Goal: Task Accomplishment & Management: Manage account settings

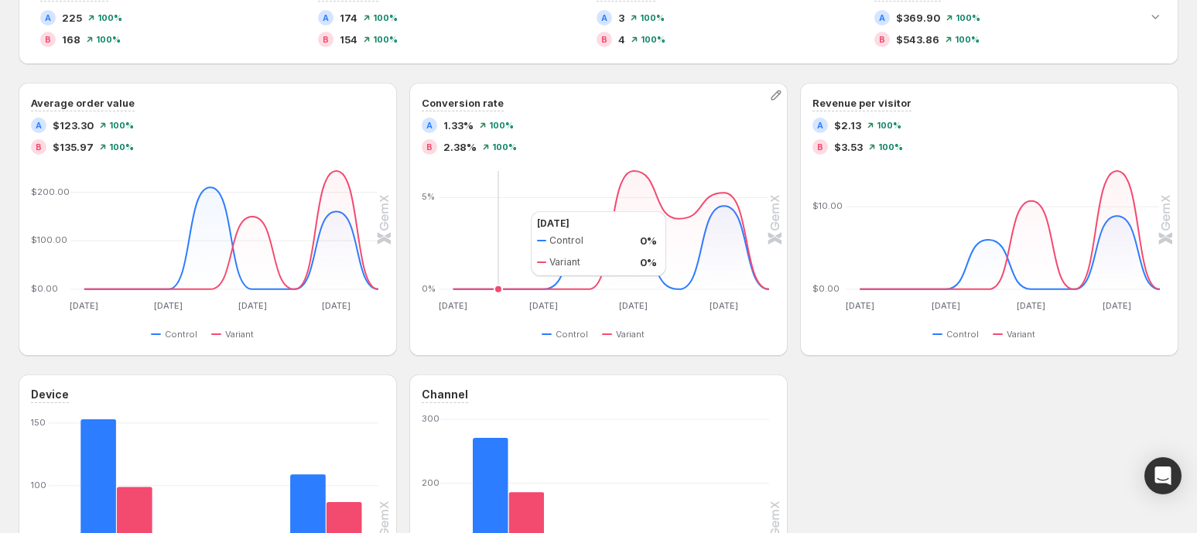
scroll to position [411, 0]
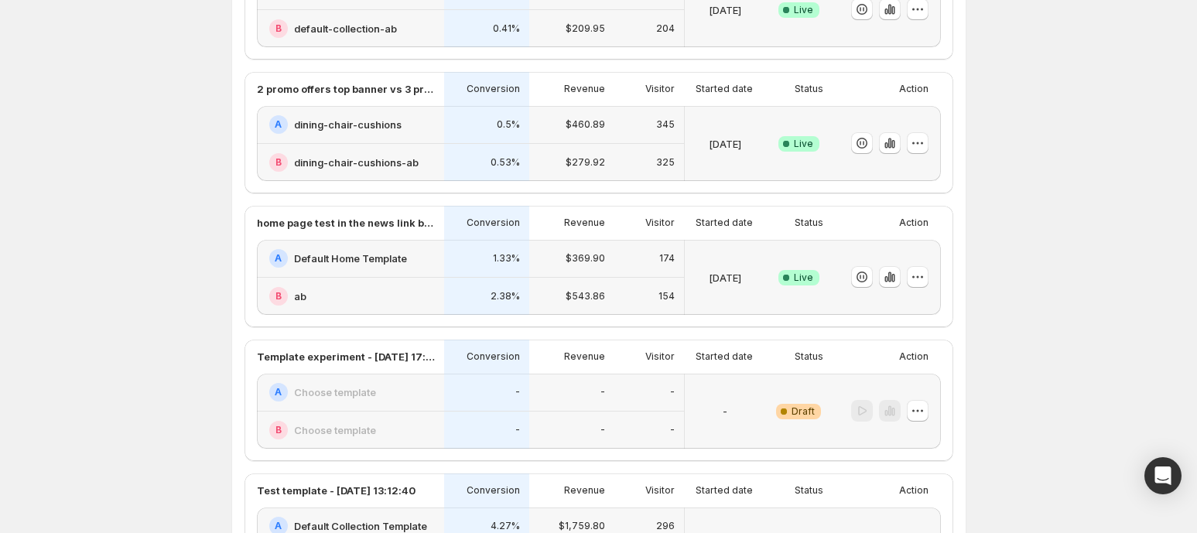
scroll to position [343, 0]
click at [923, 273] on icon "button" at bounding box center [917, 276] width 15 height 15
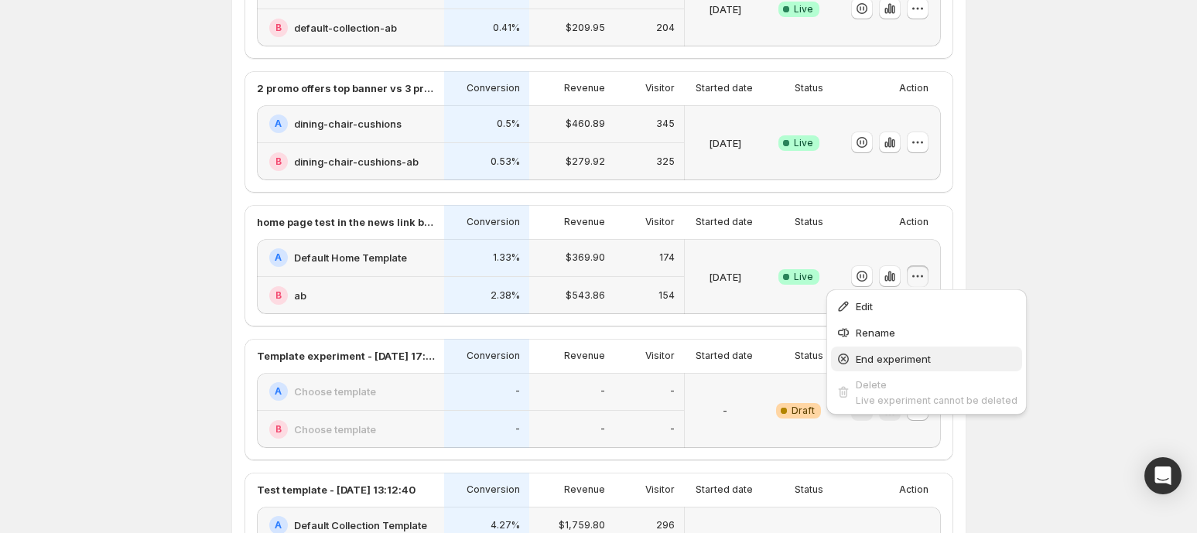
click at [914, 351] on span "End experiment" at bounding box center [937, 358] width 162 height 15
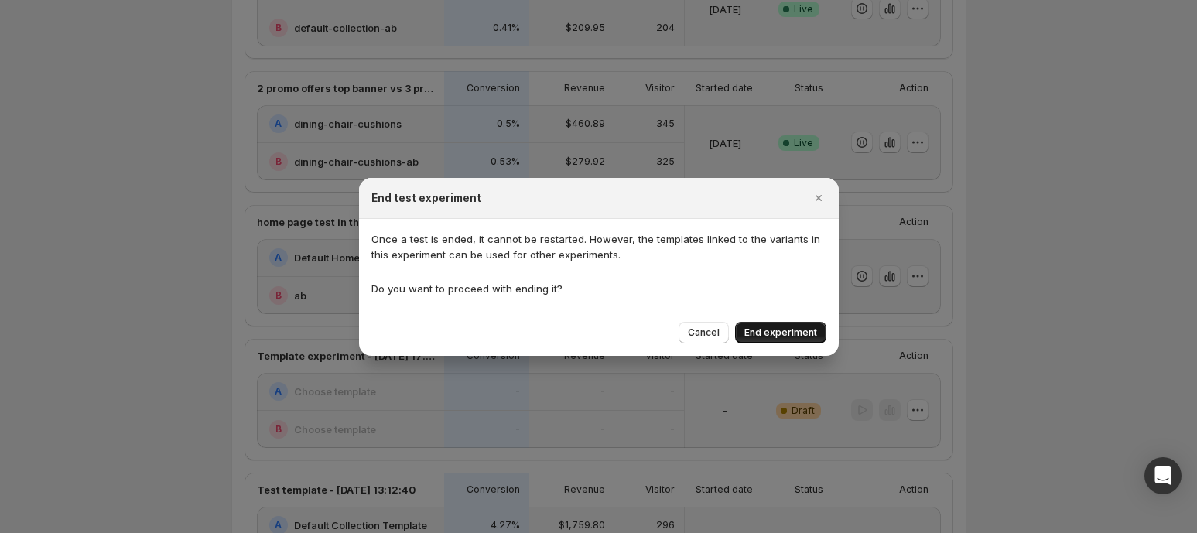
click at [784, 330] on span "End experiment" at bounding box center [780, 333] width 73 height 12
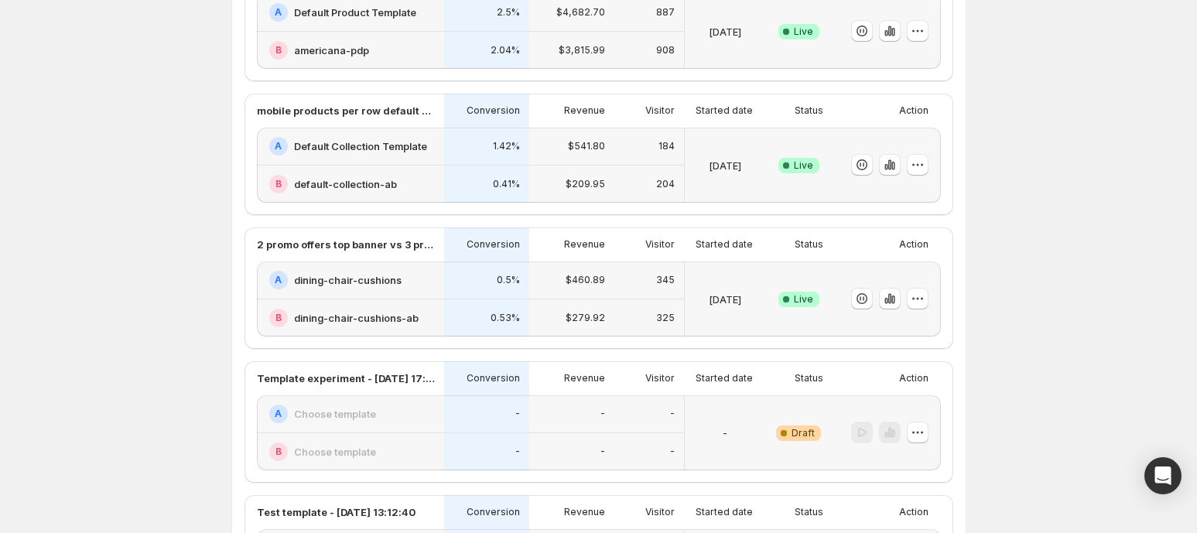
scroll to position [186, 0]
click at [925, 429] on icon "button" at bounding box center [917, 433] width 15 height 15
click at [912, 404] on span "Delete" at bounding box center [910, 400] width 31 height 12
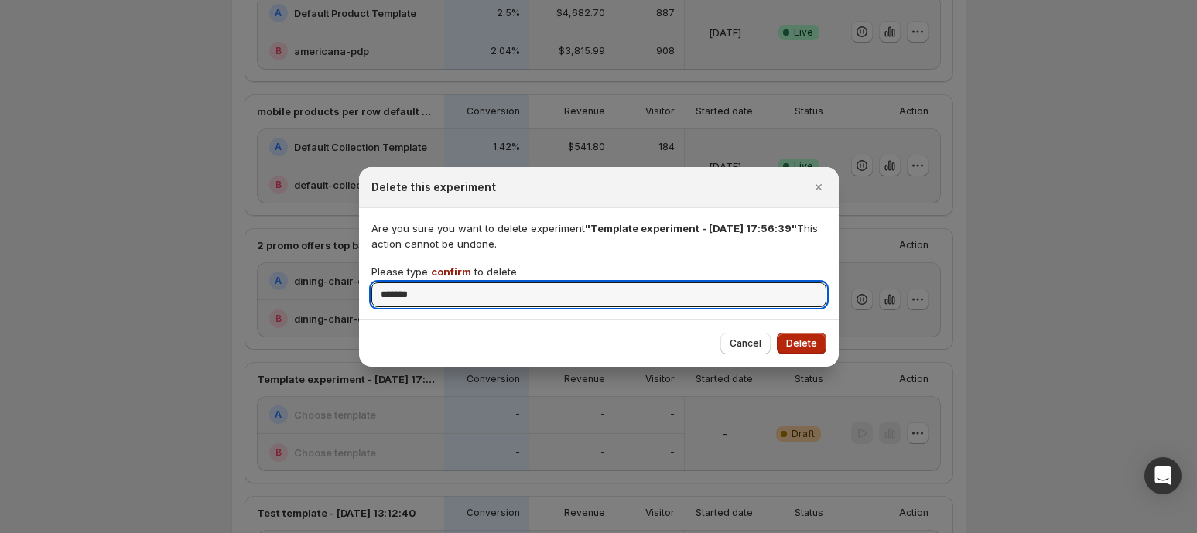
type input "*******"
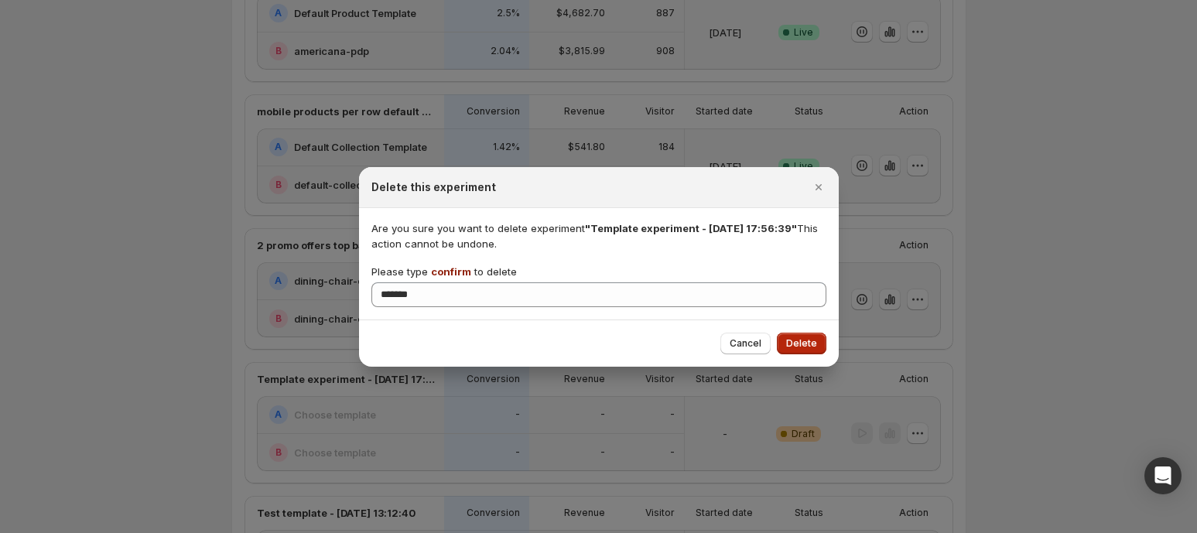
click at [803, 337] on span "Delete" at bounding box center [801, 343] width 31 height 12
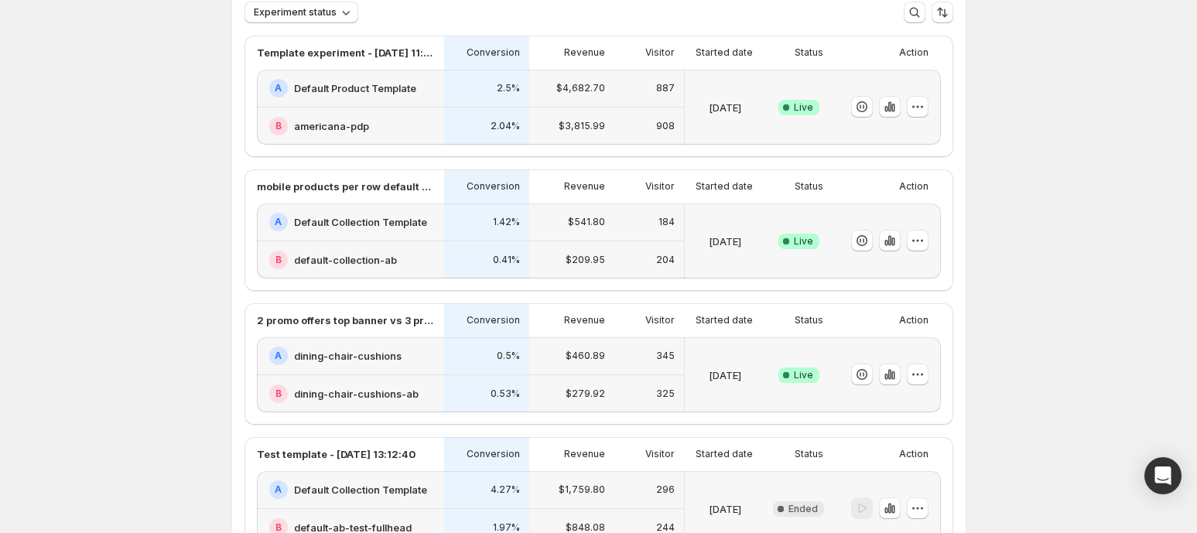
scroll to position [110, 0]
click at [421, 224] on h2 "Default Collection Template" at bounding box center [360, 222] width 133 height 15
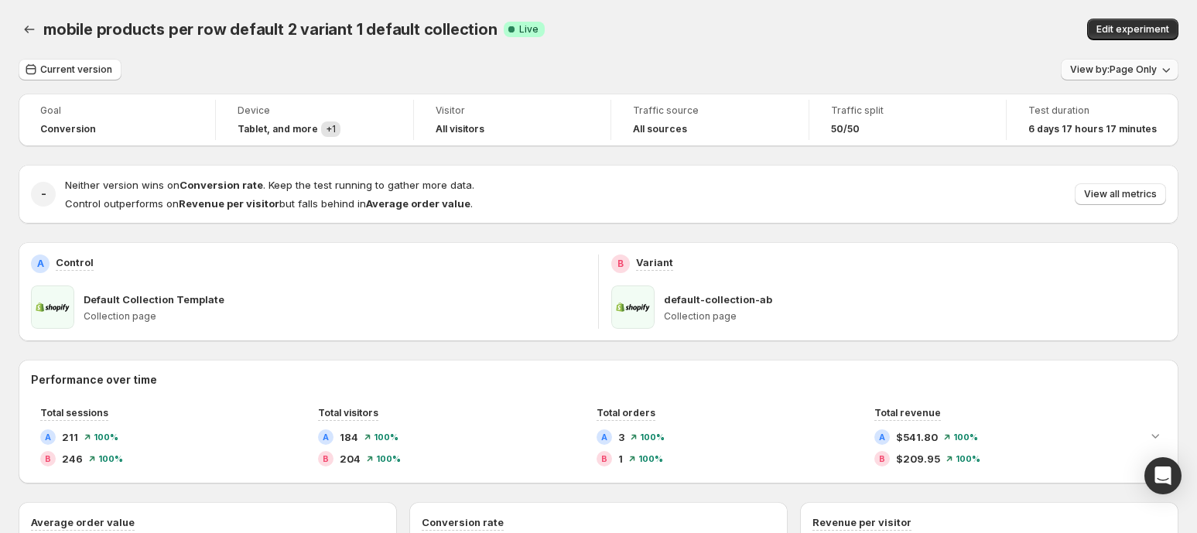
click at [1107, 71] on span "View by: Page Only" at bounding box center [1113, 69] width 87 height 12
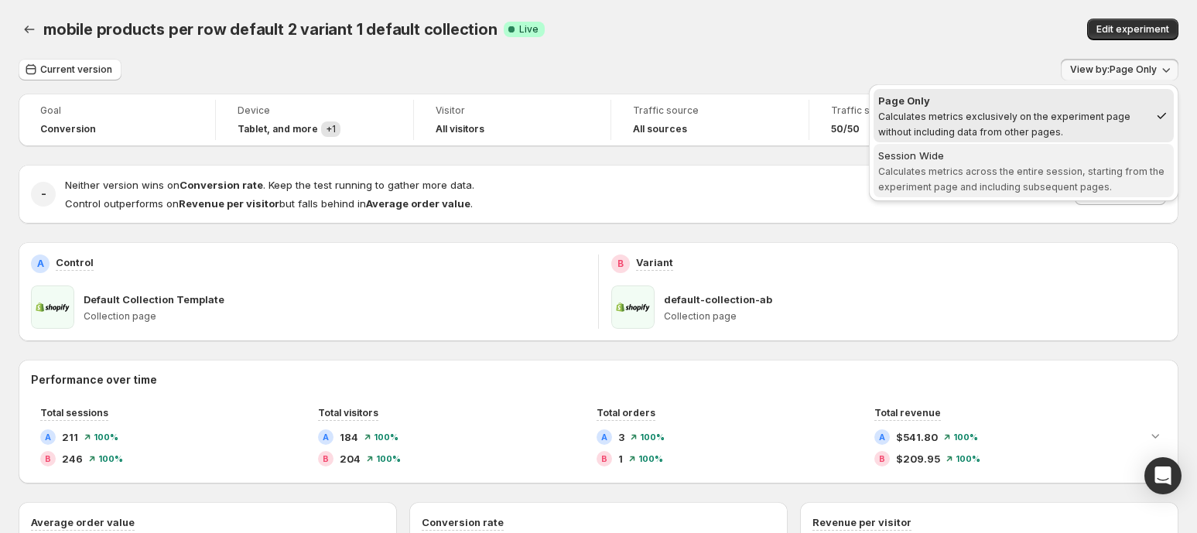
click at [1014, 159] on div "Session Wide" at bounding box center [1023, 155] width 291 height 15
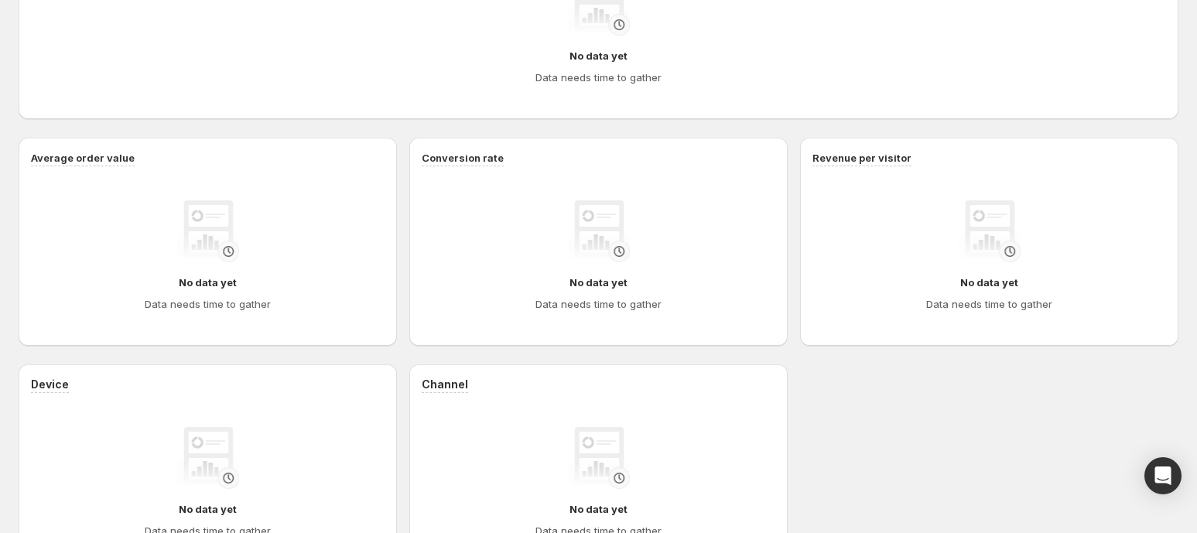
scroll to position [511, 0]
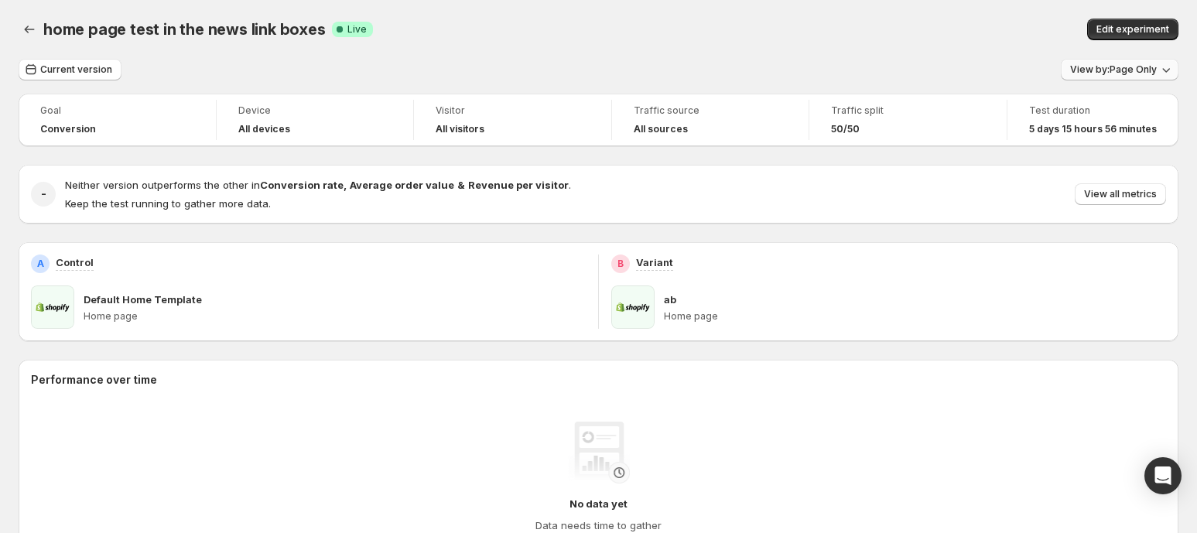
click at [1103, 67] on span "View by: Page Only" at bounding box center [1113, 69] width 87 height 12
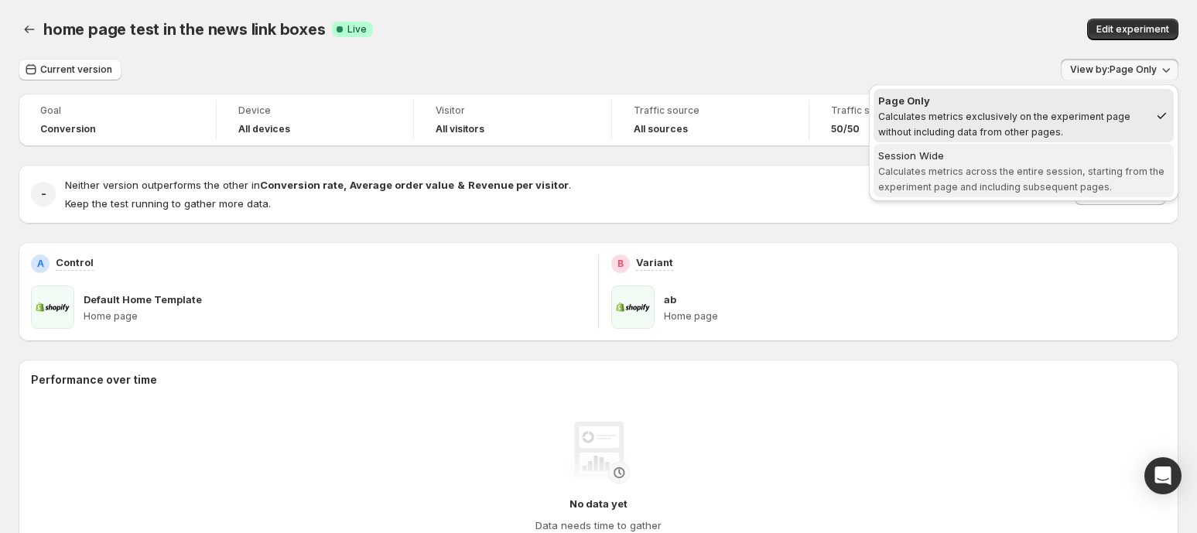
click at [1007, 166] on span "Calculates metrics across the entire session, starting from the experiment page…" at bounding box center [1021, 179] width 286 height 27
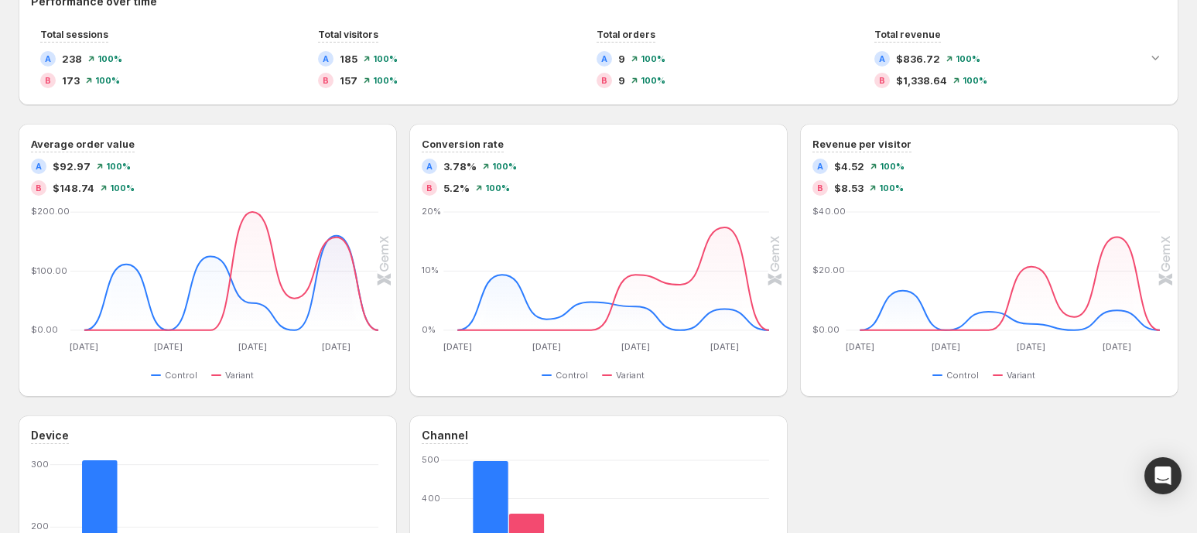
scroll to position [370, 0]
